Goal: Task Accomplishment & Management: Manage account settings

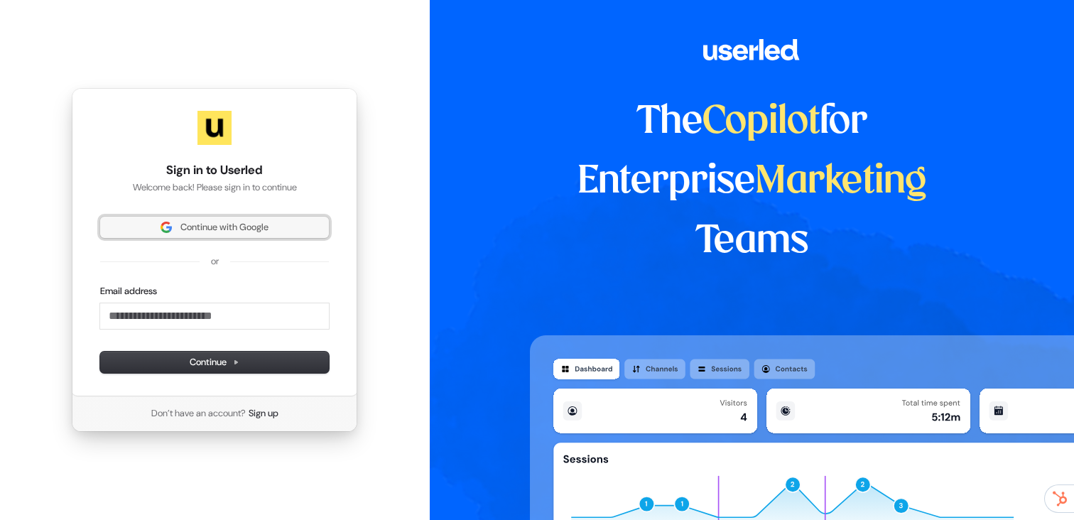
click at [223, 227] on span "Continue with Google" at bounding box center [224, 227] width 88 height 13
click at [243, 227] on span "Continue with Google" at bounding box center [224, 227] width 88 height 13
click at [225, 237] on button "Continue with Google" at bounding box center [214, 227] width 229 height 21
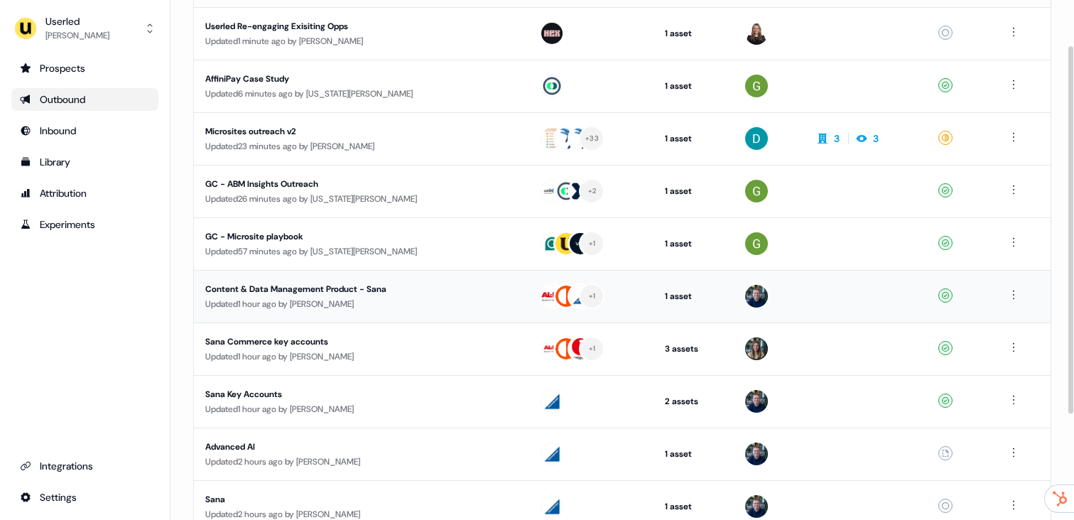
scroll to position [180, 0]
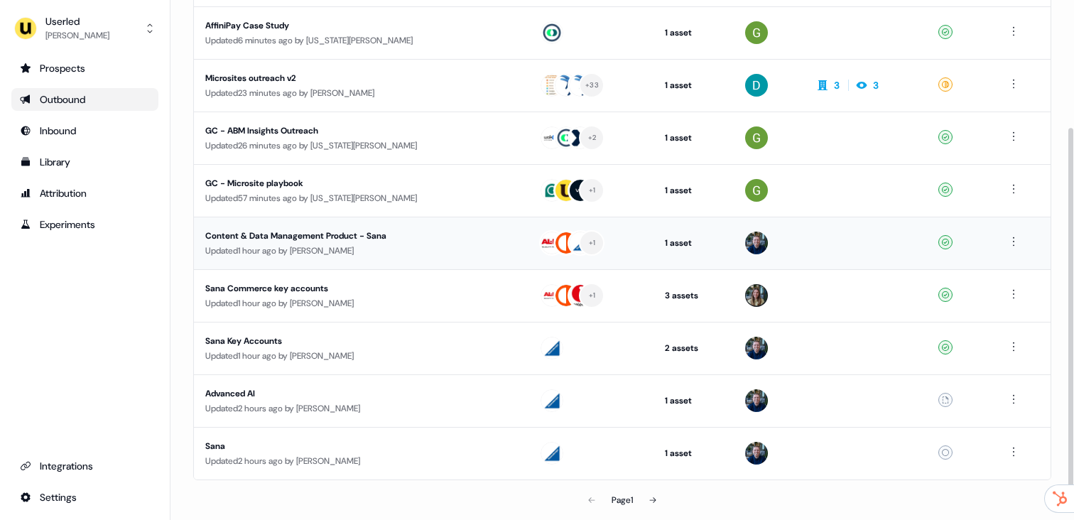
click at [340, 242] on div "Content & Data Management Product - Sana" at bounding box center [339, 236] width 269 height 14
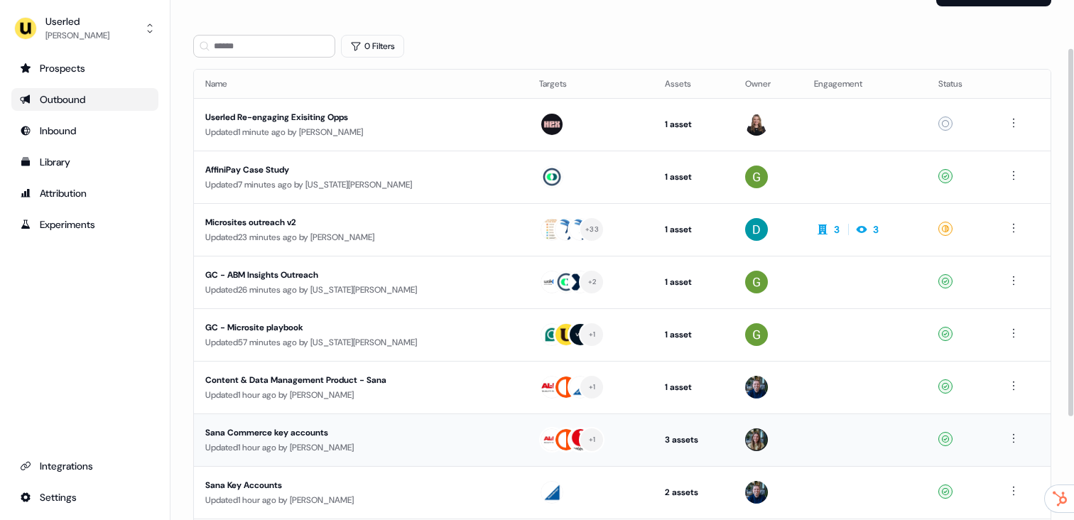
scroll to position [77, 0]
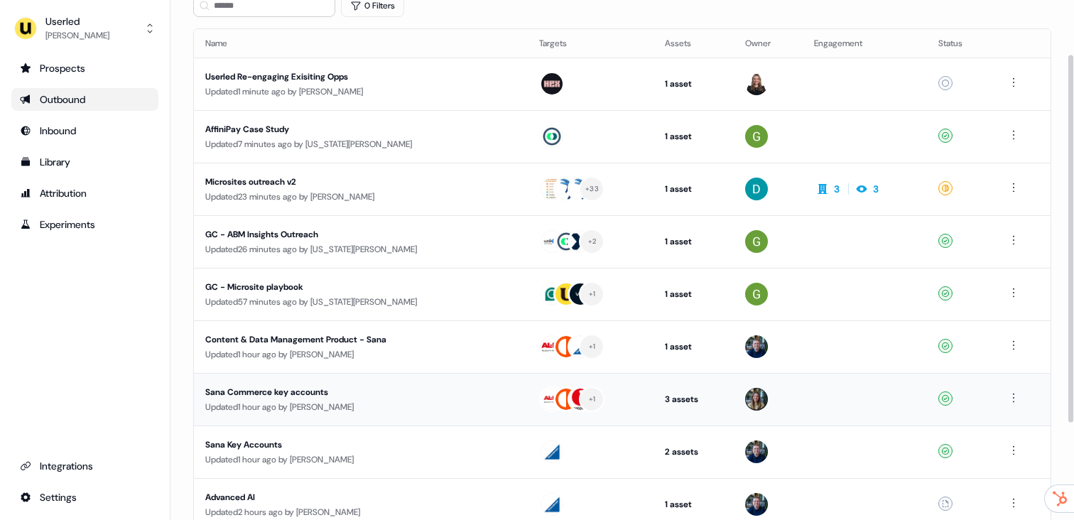
click at [403, 390] on div "Sana Commerce key accounts" at bounding box center [339, 392] width 269 height 14
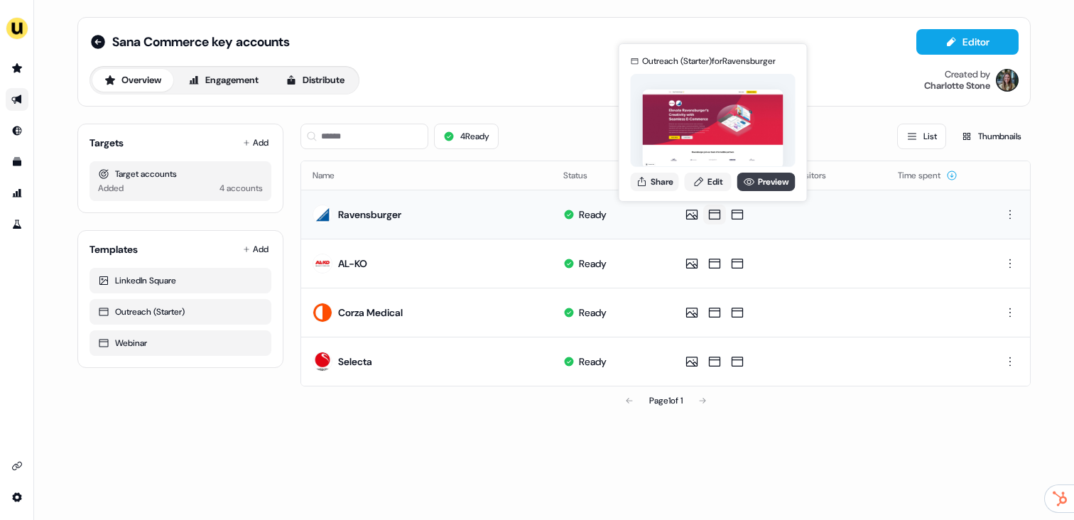
click at [750, 182] on icon at bounding box center [749, 181] width 11 height 11
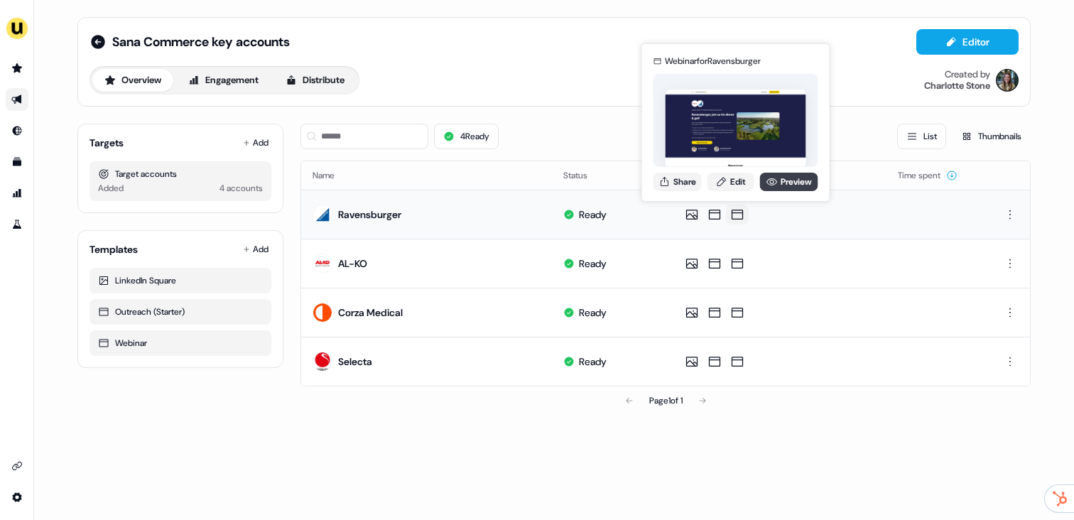
click at [794, 178] on link "Preview" at bounding box center [789, 182] width 58 height 18
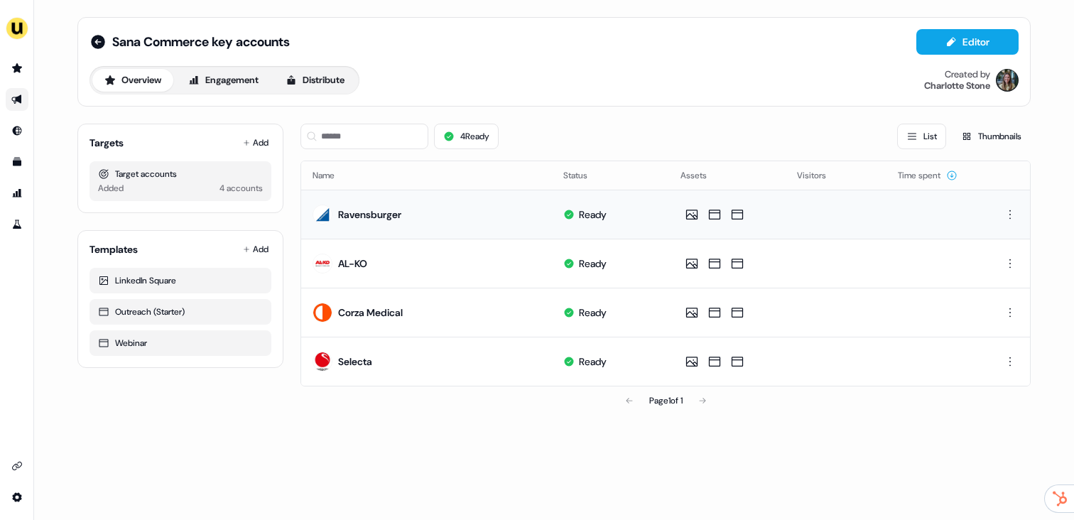
click at [320, 93] on div "Overview Engagement Distribute" at bounding box center [225, 80] width 270 height 28
click at [324, 75] on button "Distribute" at bounding box center [315, 80] width 83 height 23
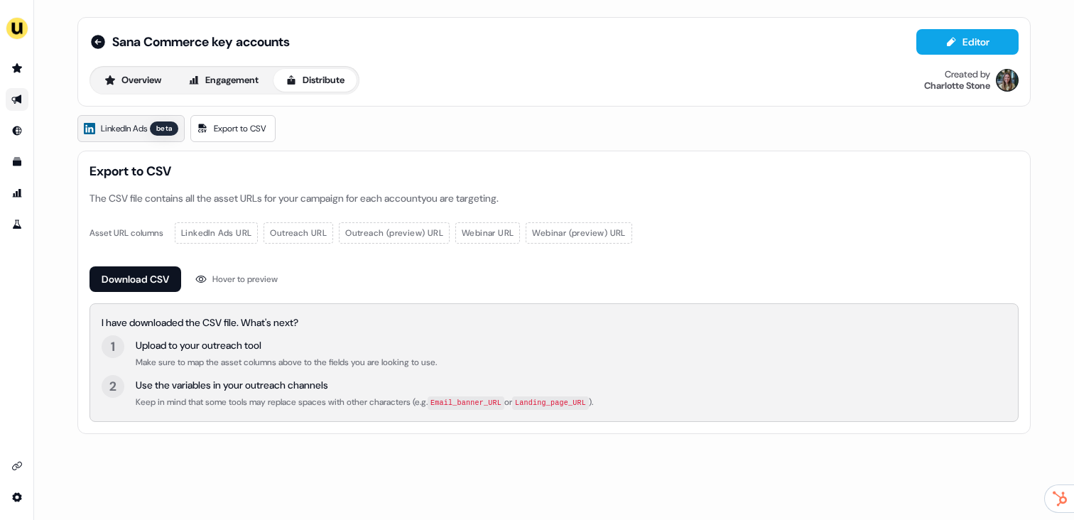
click at [173, 124] on div "beta" at bounding box center [164, 129] width 28 height 14
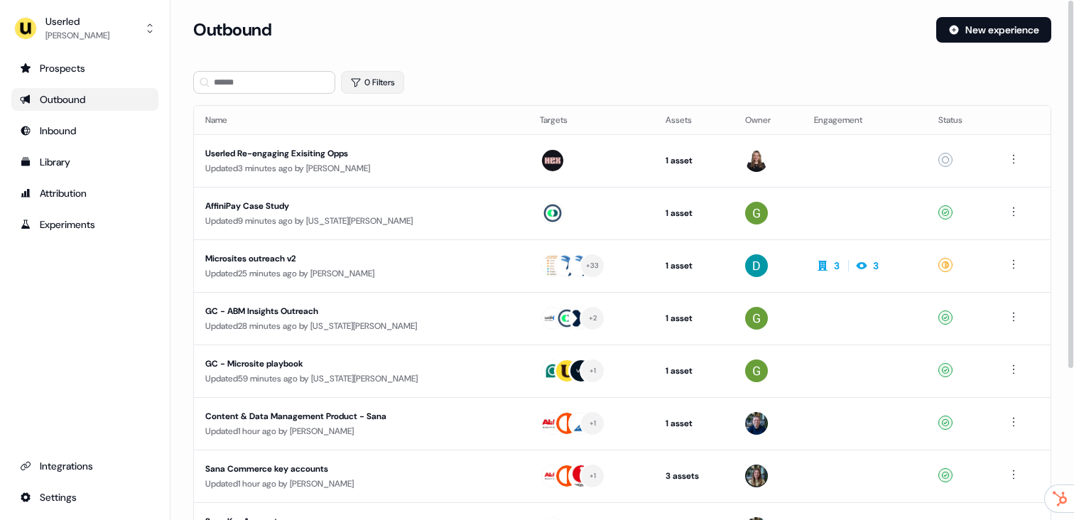
click at [375, 87] on button "0 Filters" at bounding box center [372, 82] width 63 height 23
click at [399, 144] on html "For the best experience switch devices to a bigger screen. Go to [DOMAIN_NAME] …" at bounding box center [537, 260] width 1074 height 520
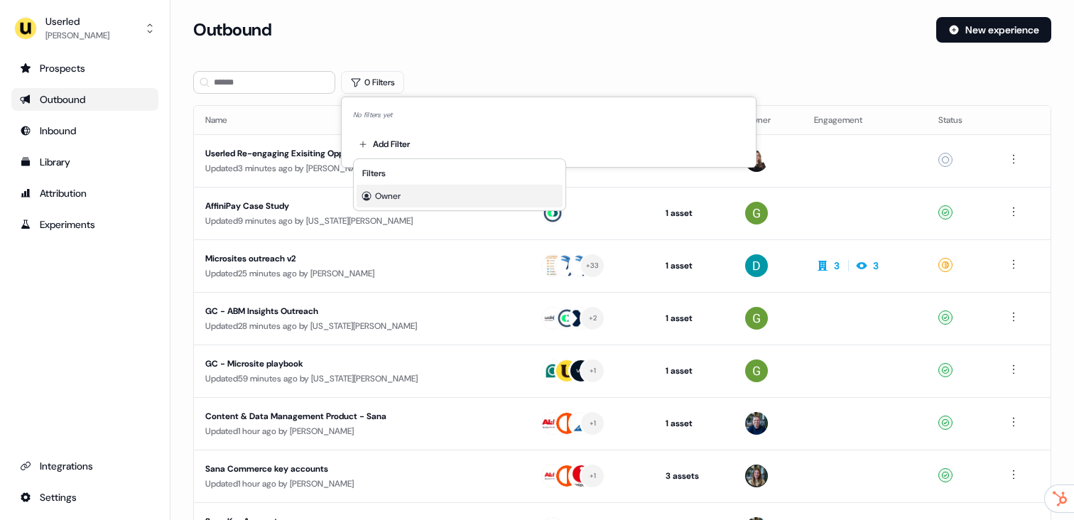
click at [426, 197] on div "Owner" at bounding box center [460, 196] width 206 height 23
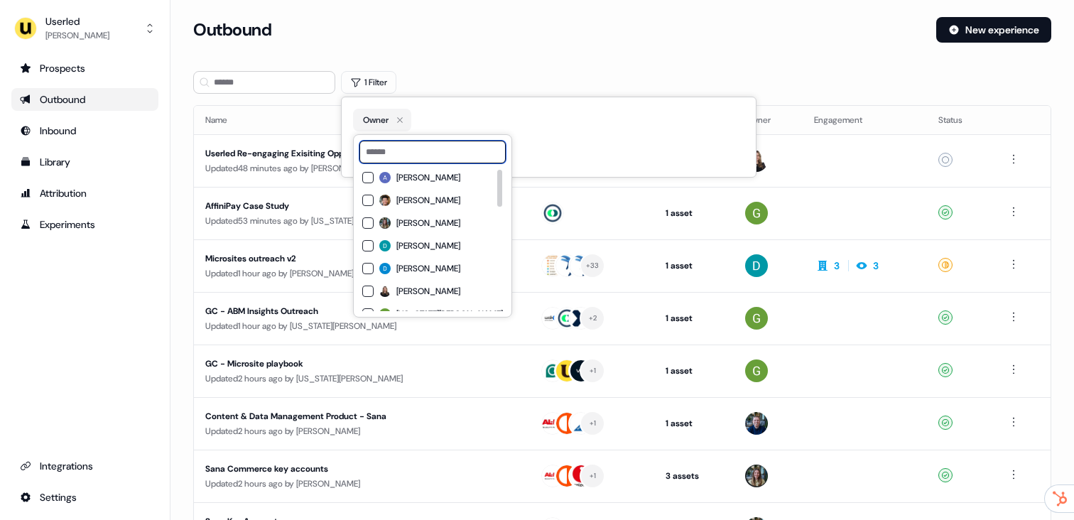
click at [394, 152] on input at bounding box center [433, 152] width 146 height 23
click at [416, 215] on div "[PERSON_NAME]" at bounding box center [432, 223] width 141 height 17
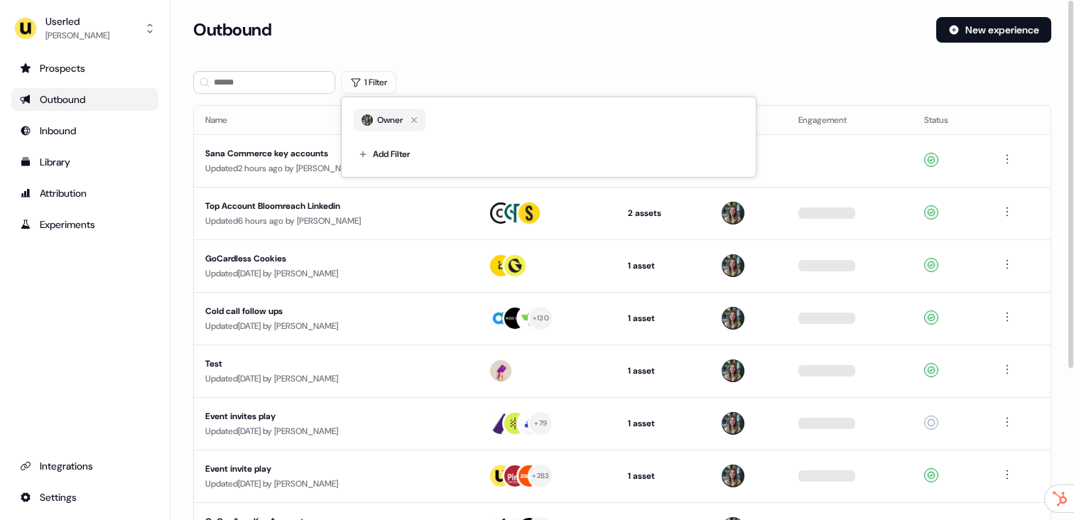
click at [591, 29] on div "Outbound" at bounding box center [559, 30] width 732 height 26
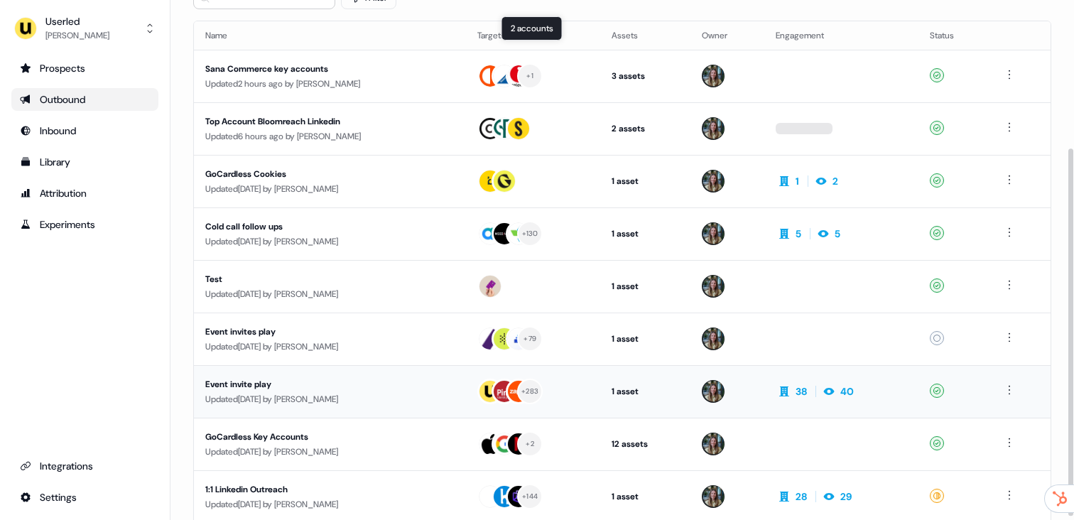
scroll to position [214, 0]
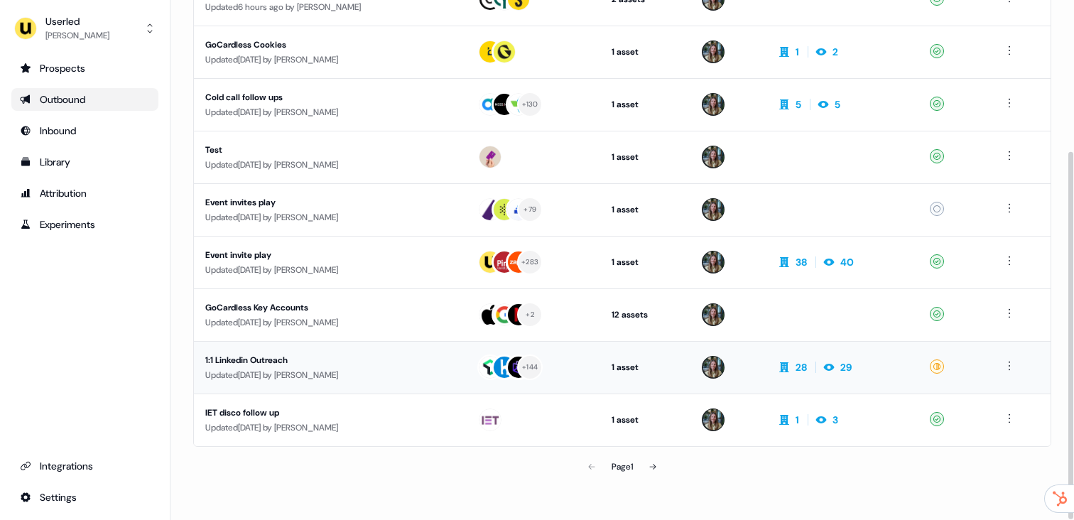
click at [372, 370] on div "Updated [DATE] by [PERSON_NAME]" at bounding box center [329, 375] width 249 height 14
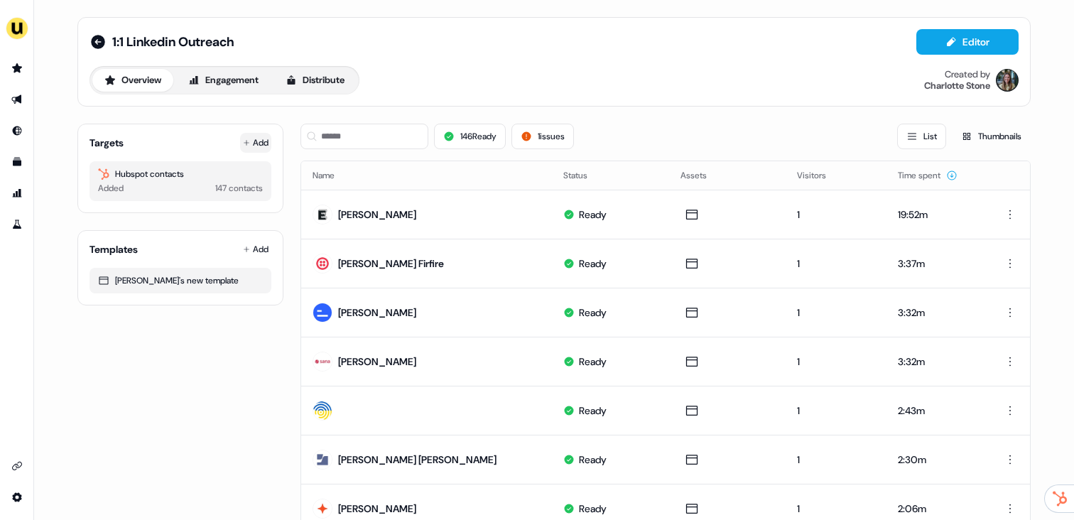
click at [252, 140] on button "Add" at bounding box center [255, 143] width 31 height 20
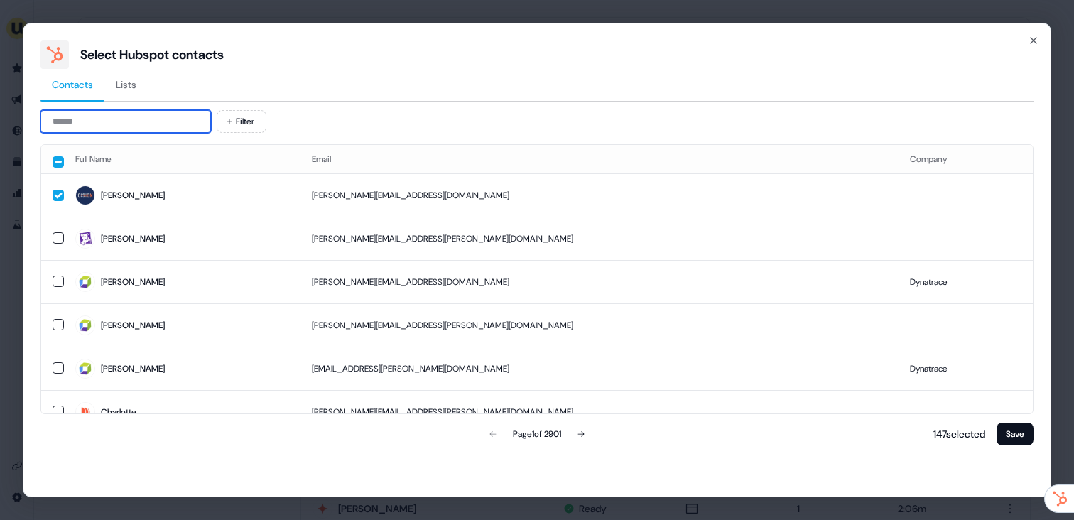
click at [102, 125] on input at bounding box center [126, 121] width 171 height 23
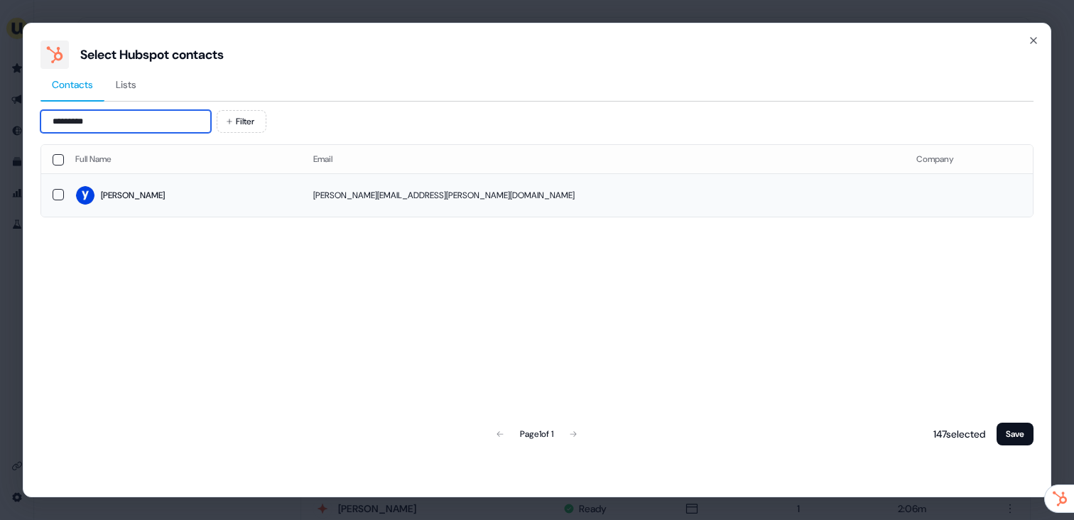
type input "*********"
click at [156, 195] on span "Eli" at bounding box center [182, 195] width 215 height 20
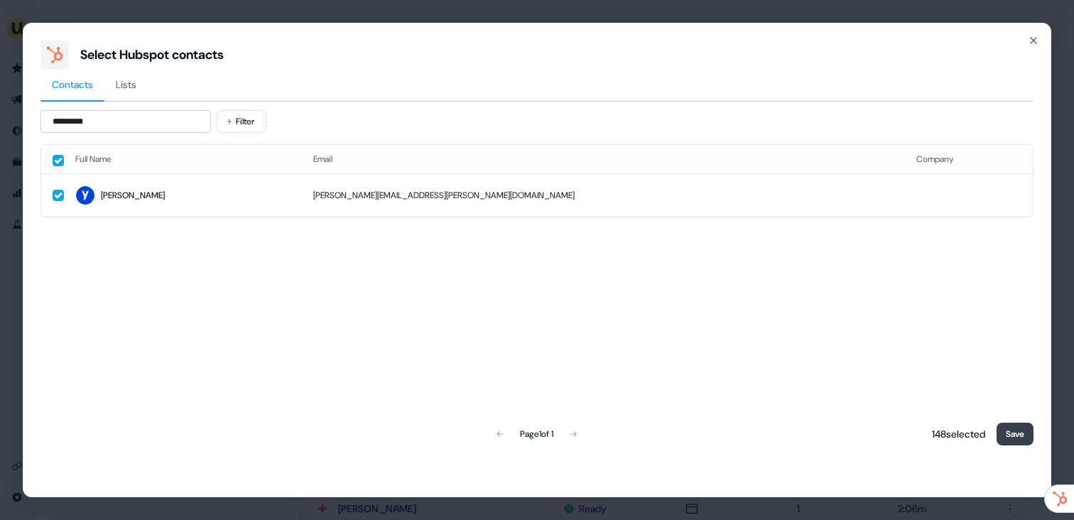
click at [997, 427] on button "Save" at bounding box center [1015, 434] width 37 height 23
click at [1019, 438] on button "Save" at bounding box center [1015, 434] width 37 height 23
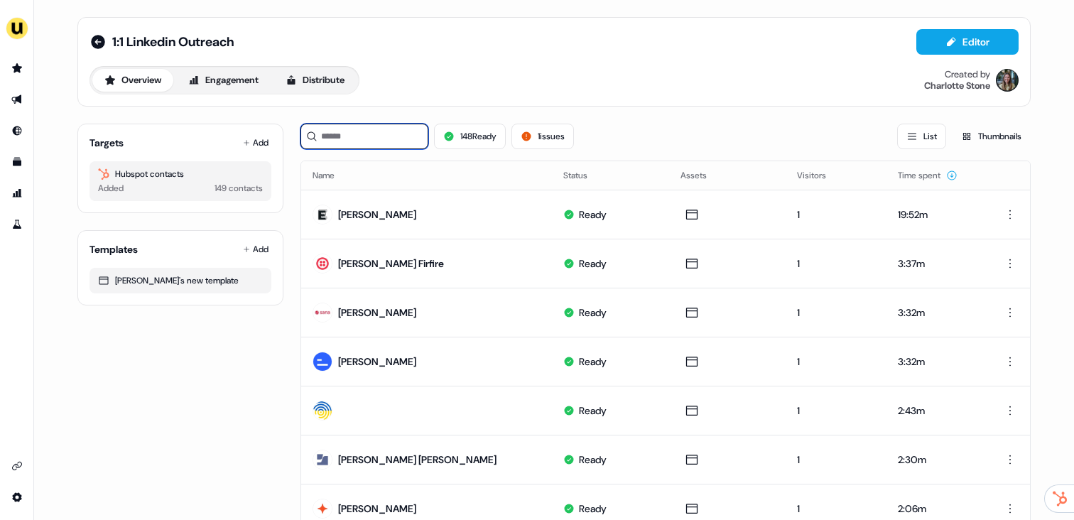
click at [375, 137] on input at bounding box center [365, 137] width 128 height 26
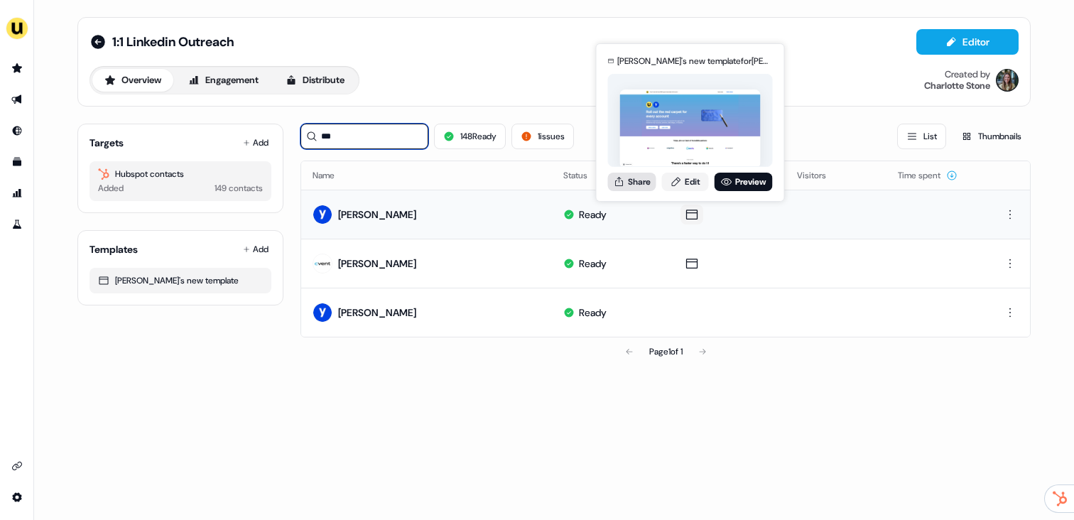
type input "***"
click at [634, 178] on button "Share" at bounding box center [632, 182] width 48 height 18
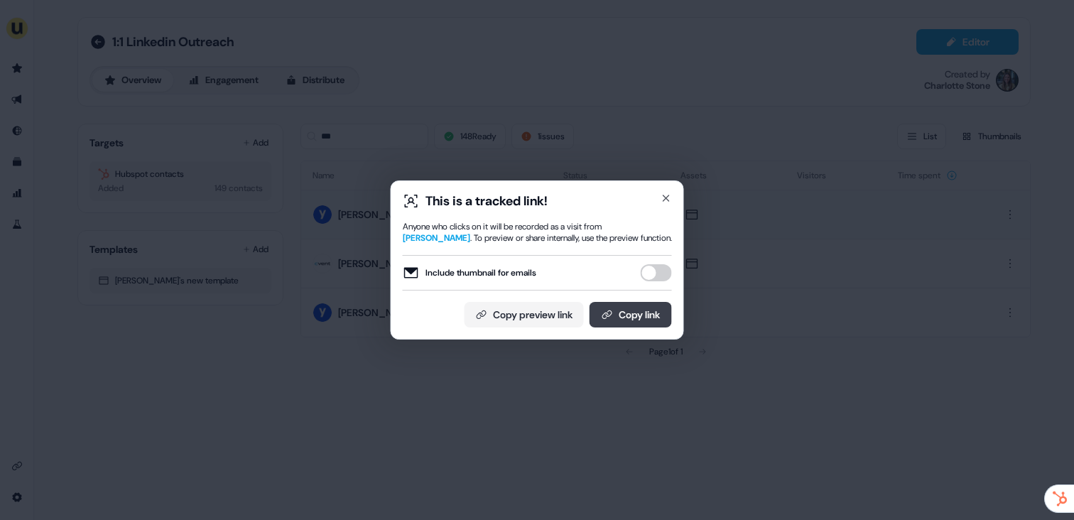
click at [638, 316] on button "Copy link" at bounding box center [631, 315] width 82 height 26
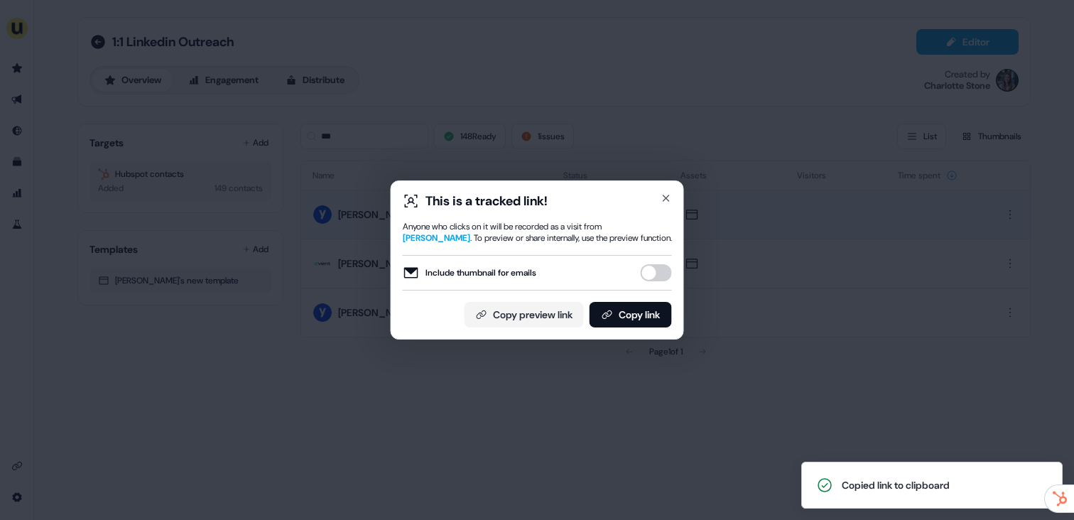
click at [663, 97] on div "This is a tracked link! Anyone who clicks on it will be recorded as a visit fro…" at bounding box center [537, 260] width 1074 height 520
